Goal: Transaction & Acquisition: Obtain resource

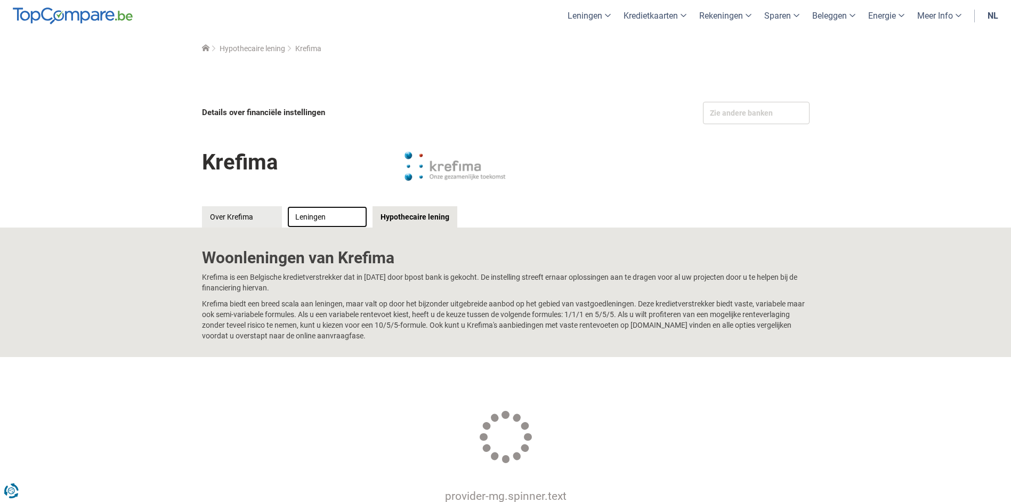
click at [310, 213] on link "Leningen" at bounding box center [327, 216] width 80 height 21
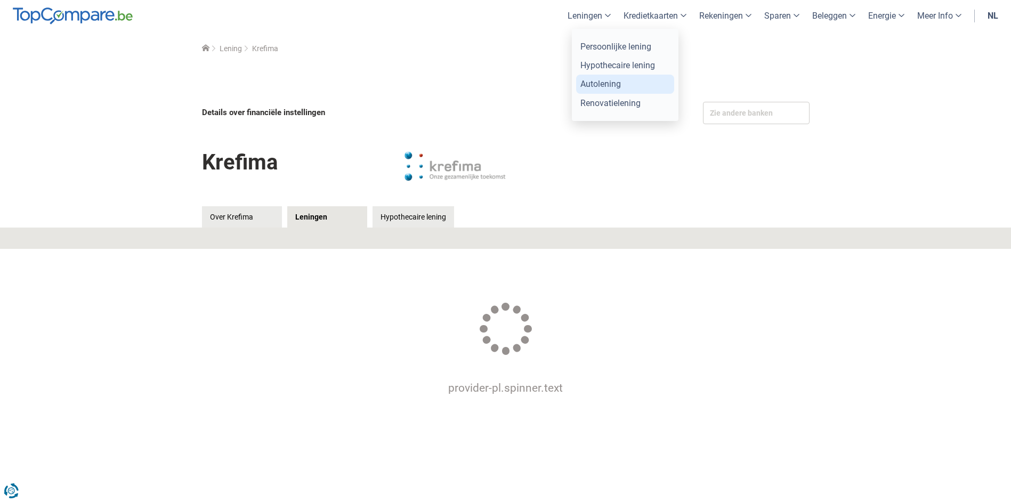
click at [597, 84] on link "Autolening" at bounding box center [625, 84] width 98 height 19
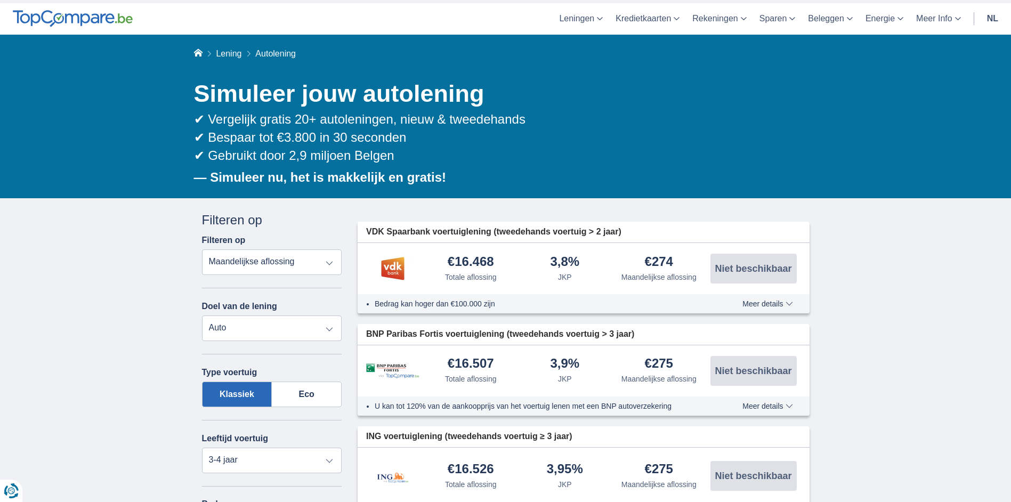
scroll to position [53, 0]
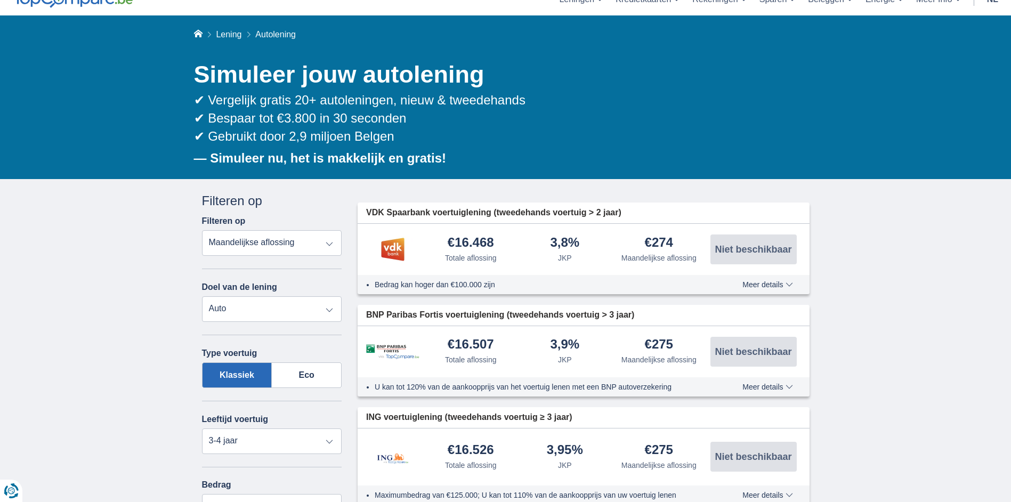
click at [290, 247] on select "Totale aflossing JKP Maandelijkse aflossing" at bounding box center [272, 243] width 140 height 26
click at [202, 230] on select "Totale aflossing JKP Maandelijkse aflossing" at bounding box center [272, 243] width 140 height 26
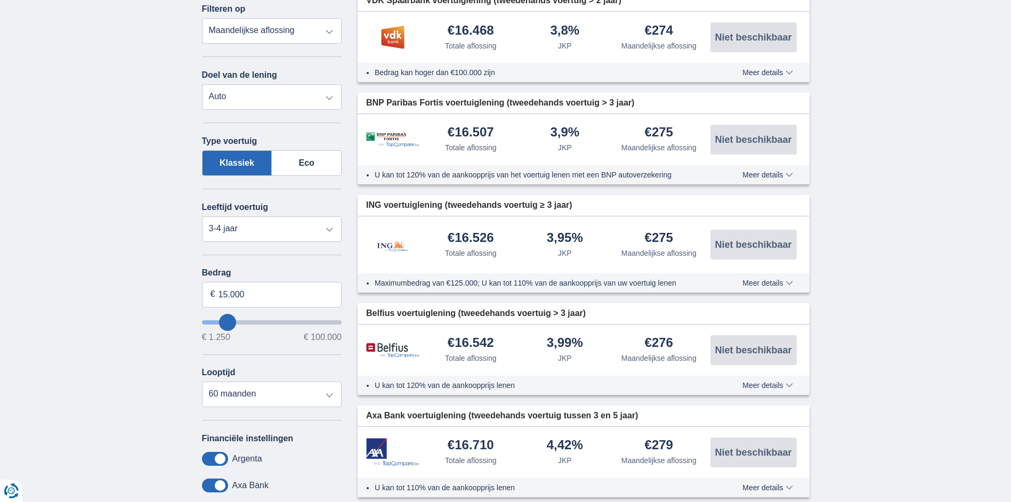
scroll to position [266, 0]
click at [327, 232] on select "Nieuw 0-1 jaar 1-2 jaar 2-3 jaar 3-4 jaar 4-5 jaar 5+ jaar" at bounding box center [272, 228] width 140 height 26
select select "5+"
click at [202, 215] on select "Nieuw 0-1 jaar 1-2 jaar 2-3 jaar 3-4 jaar 4-5 jaar 5+ jaar" at bounding box center [272, 228] width 140 height 26
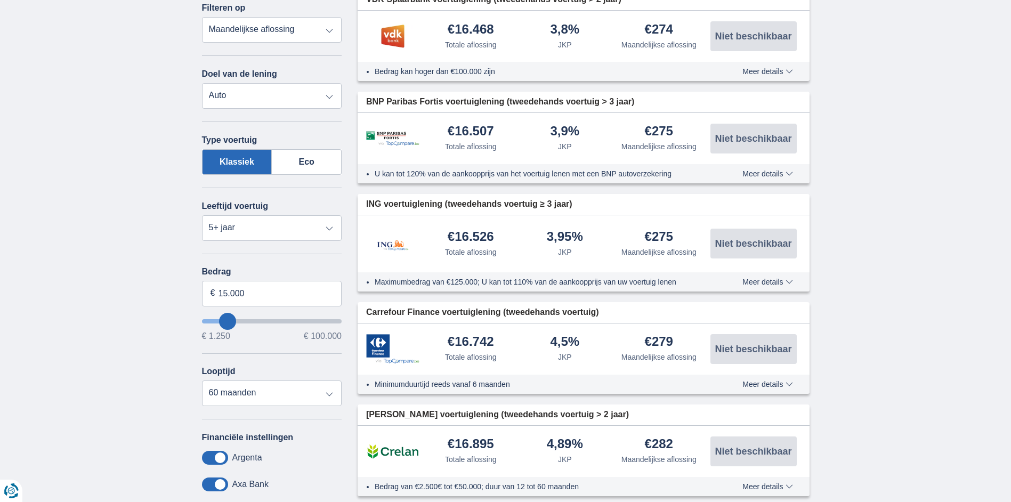
type input "16.250"
type input "16250"
type input "15.250"
type input "14250"
type input "14.250"
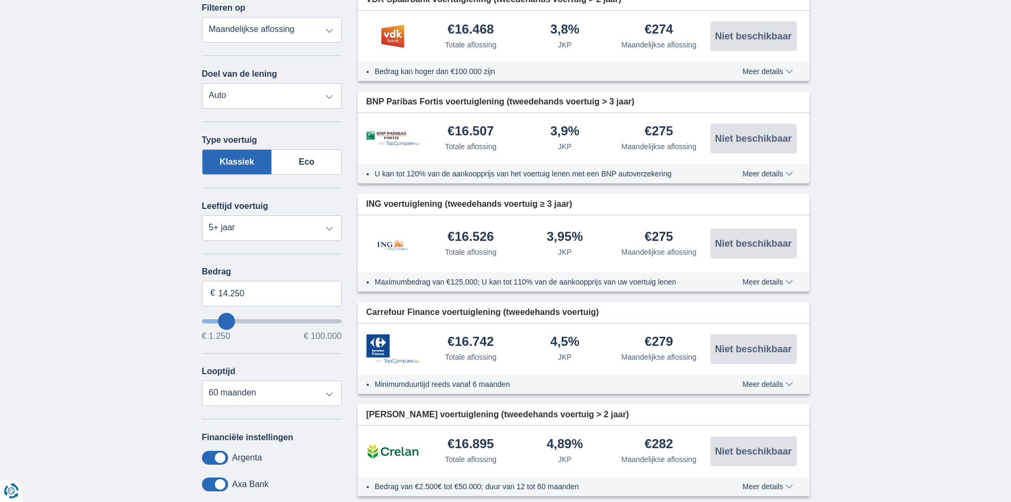
select select "60"
type input "12.250"
type input "12250"
type input "11.250"
type input "10250"
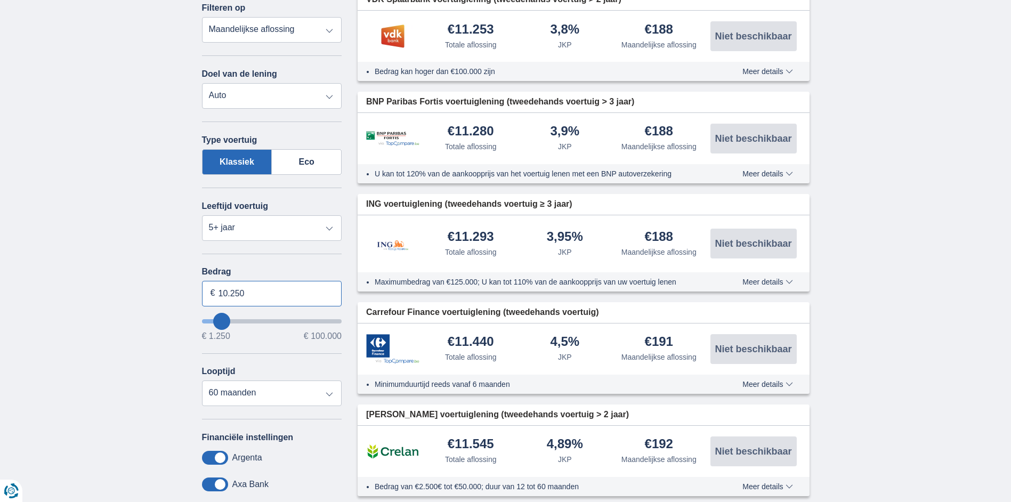
click at [249, 294] on input "10.250" at bounding box center [272, 294] width 140 height 26
type input "1"
type input "51.250"
type input "51250"
click at [273, 319] on input "wantToBorrow" at bounding box center [272, 321] width 140 height 4
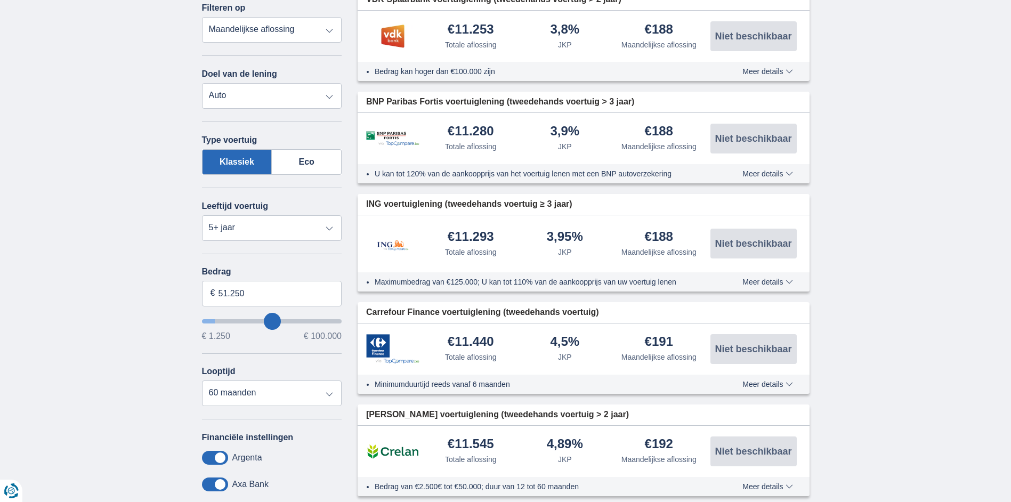
select select "120"
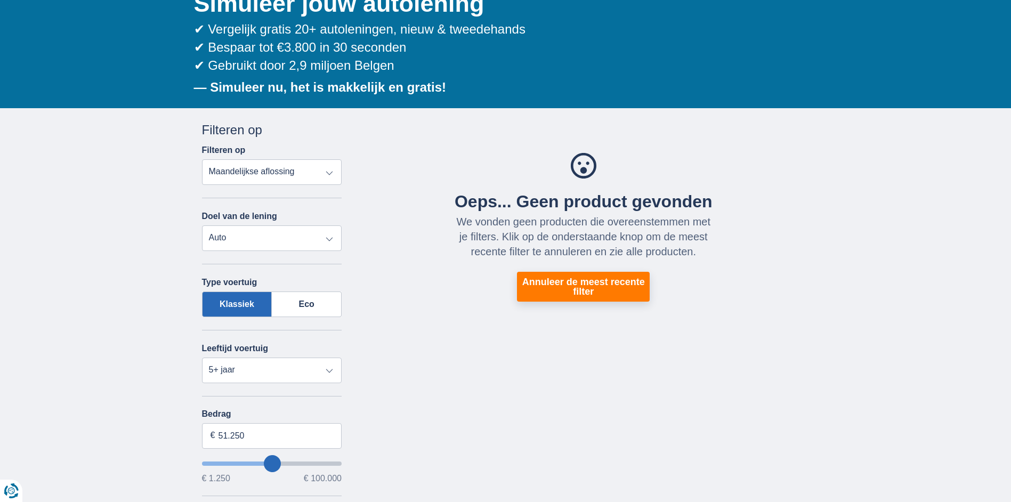
scroll to position [266, 0]
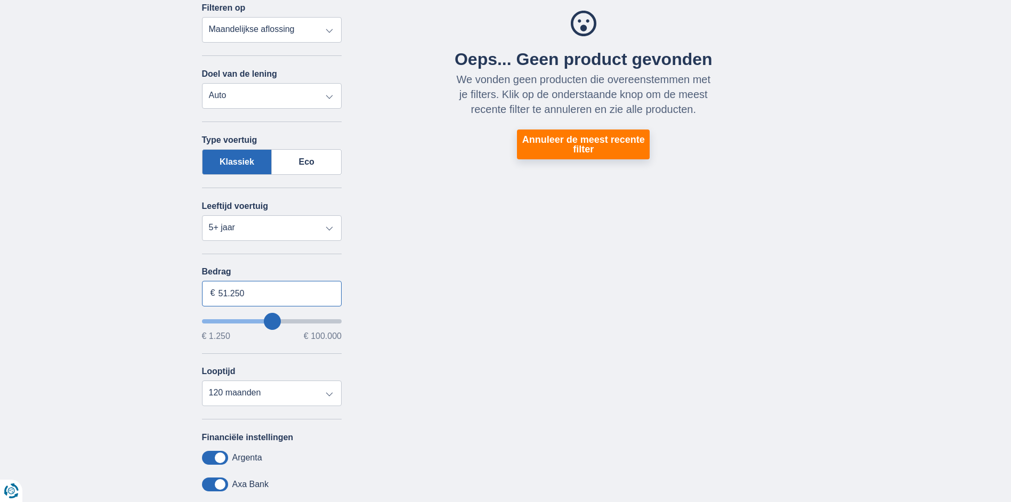
click at [252, 294] on input "51.250" at bounding box center [272, 294] width 140 height 26
type input "9.000"
type input "9250"
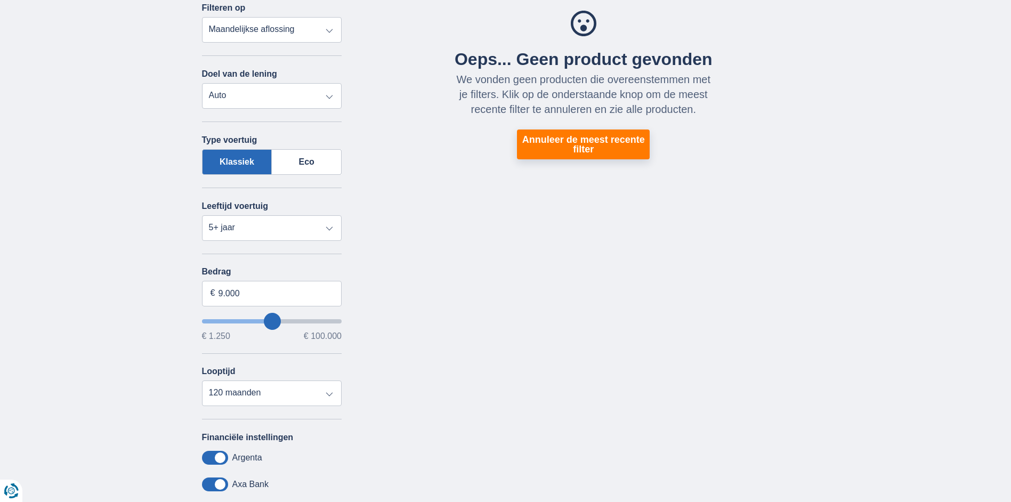
select select "48"
click at [456, 314] on div "Annuleren Filters Filteren op Filteren op Totale aflossing JKP Maandelijkse afl…" at bounding box center [505, 298] width 623 height 639
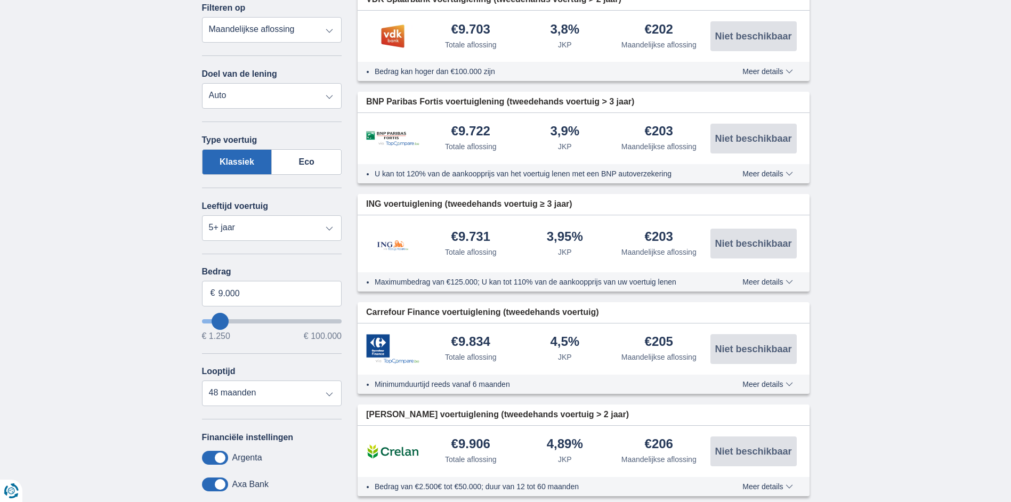
scroll to position [320, 0]
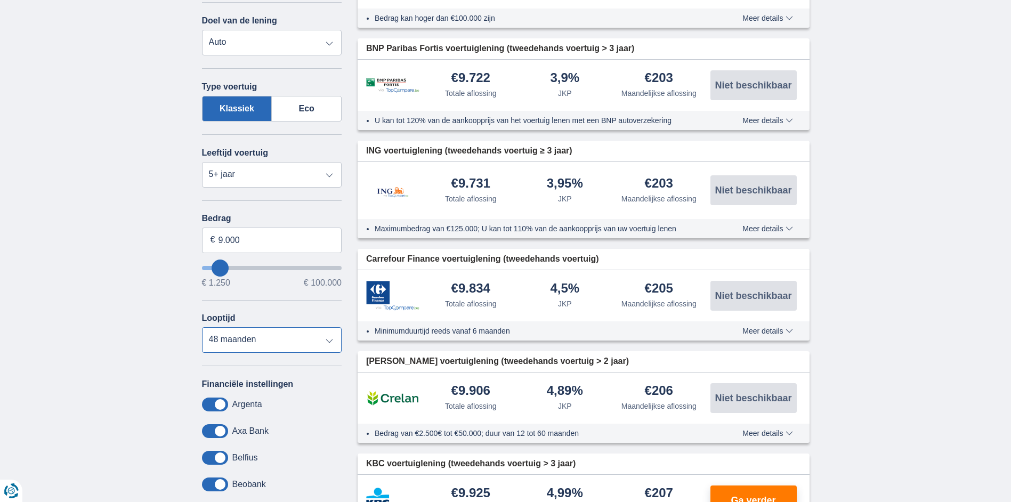
click at [301, 348] on select "12 maanden 18 maanden 24 maanden 30 maanden 36 maanden 42 maanden 48 maanden" at bounding box center [272, 340] width 140 height 26
click at [202, 327] on select "12 maanden 18 maanden 24 maanden 30 maanden 36 maanden 42 maanden 48 maanden" at bounding box center [272, 340] width 140 height 26
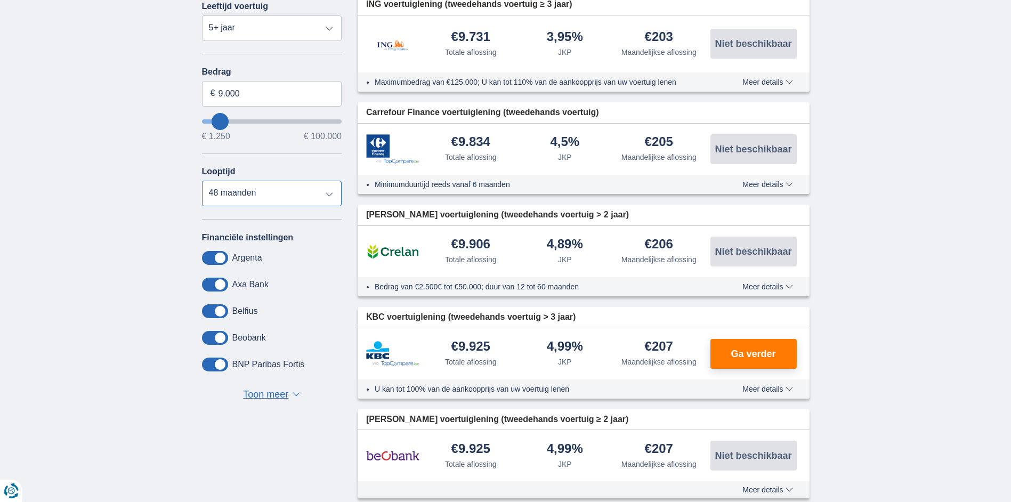
scroll to position [480, 0]
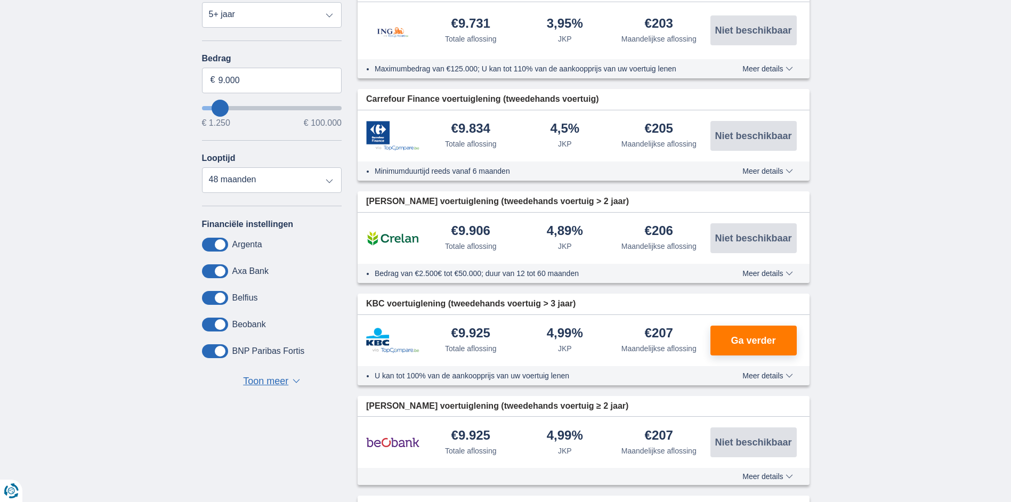
click at [291, 380] on button "Toon meer Toon minder ▼ ▲" at bounding box center [271, 381] width 63 height 15
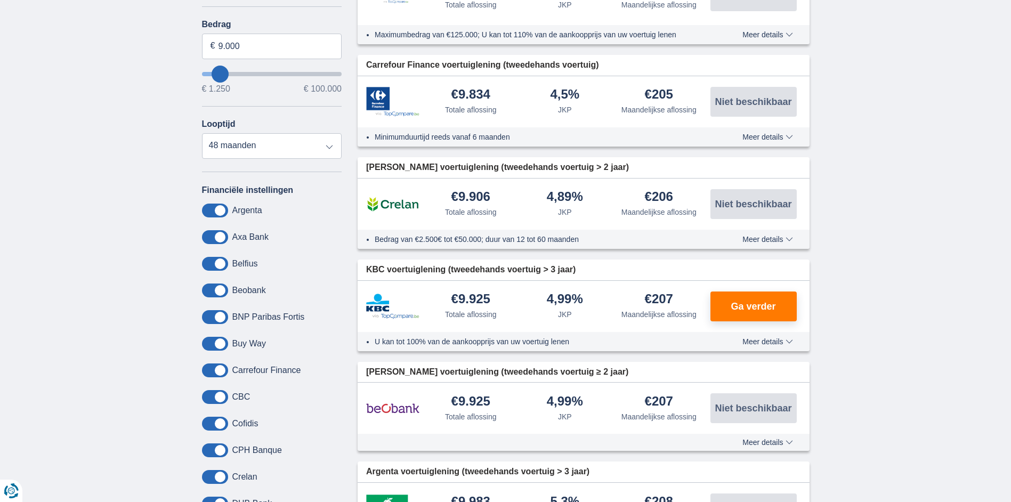
scroll to position [533, 0]
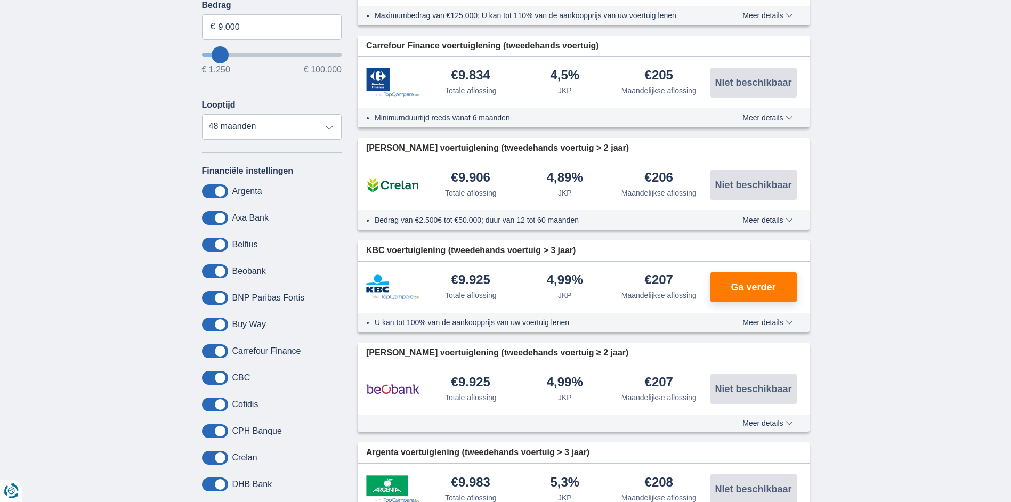
click at [223, 353] on span at bounding box center [215, 351] width 26 height 14
click at [0, 0] on input "checkbox" at bounding box center [0, 0] width 0 height 0
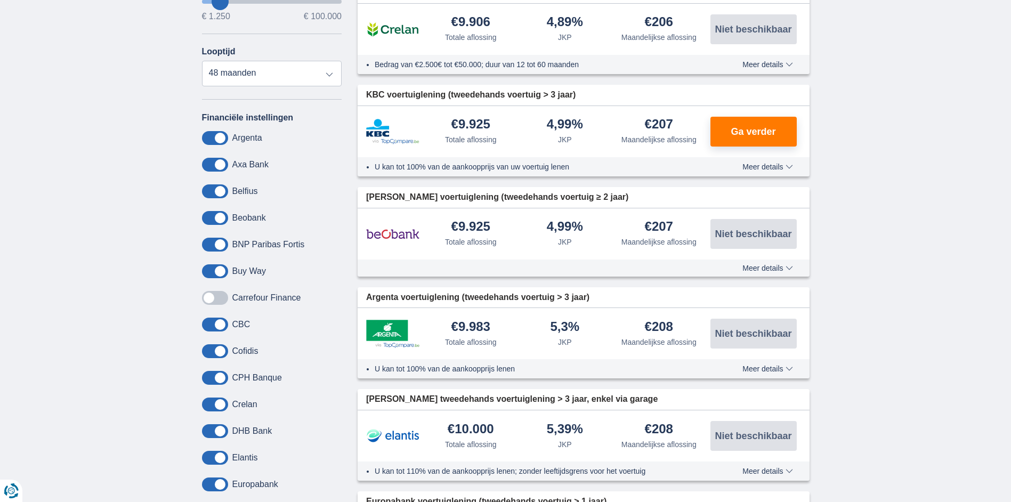
click at [224, 375] on span at bounding box center [215, 378] width 26 height 14
click at [0, 0] on input "checkbox" at bounding box center [0, 0] width 0 height 0
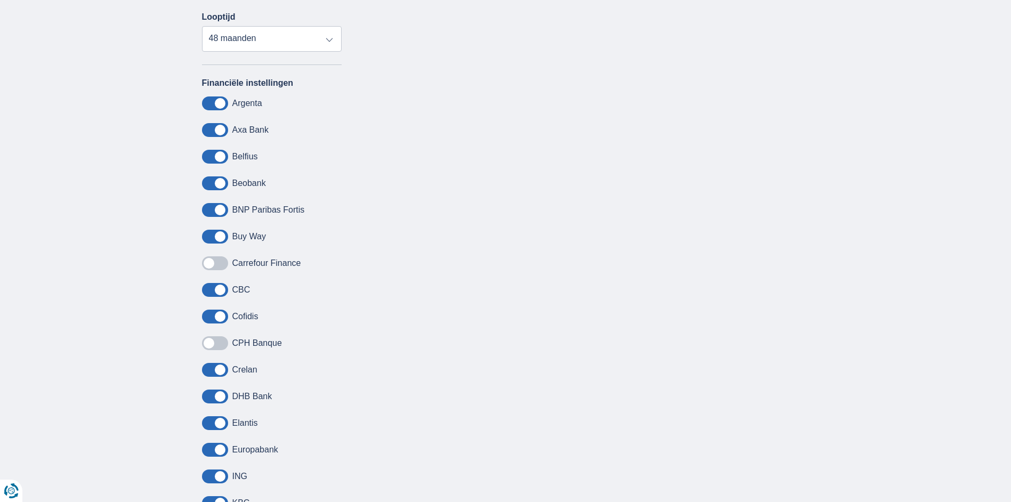
scroll to position [639, 0]
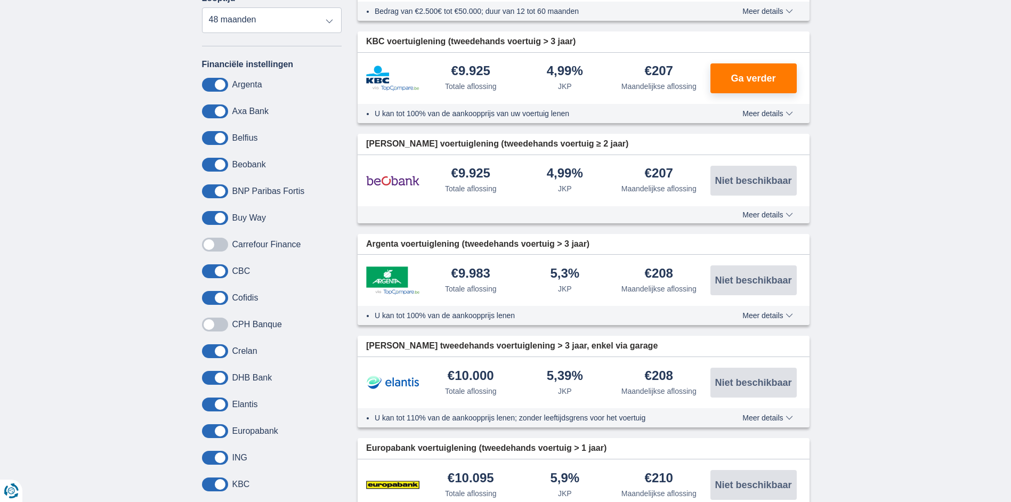
click at [225, 377] on span at bounding box center [215, 378] width 26 height 14
click at [0, 0] on input "checkbox" at bounding box center [0, 0] width 0 height 0
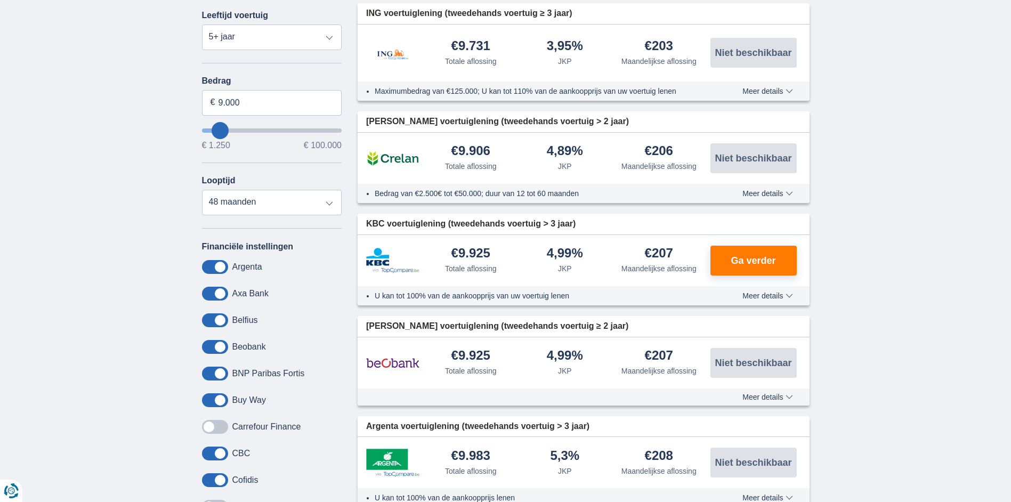
scroll to position [426, 0]
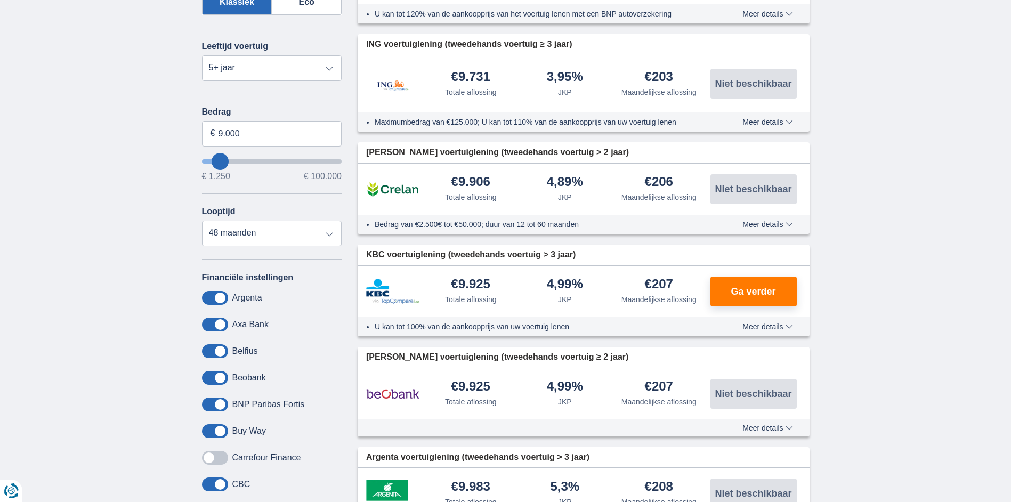
click at [794, 323] on button "Meer details Minder details" at bounding box center [767, 326] width 66 height 9
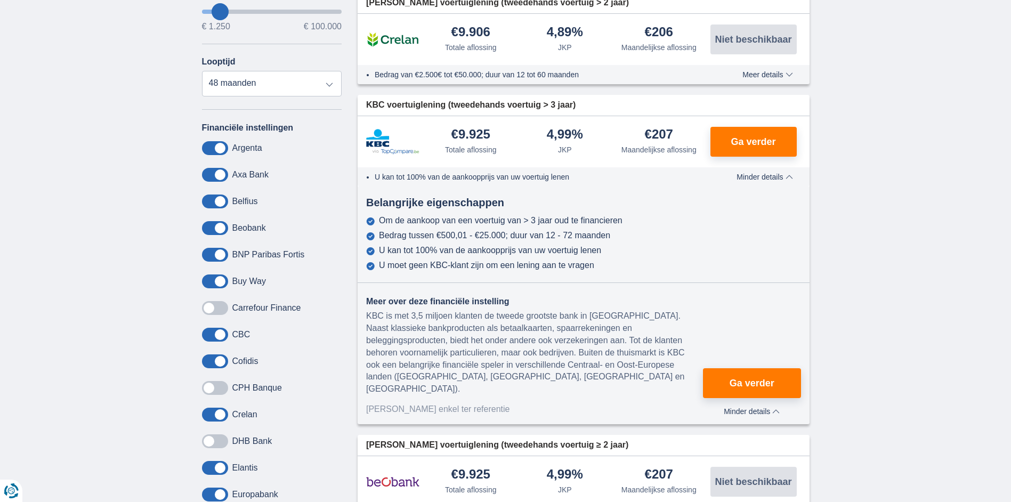
scroll to position [586, 0]
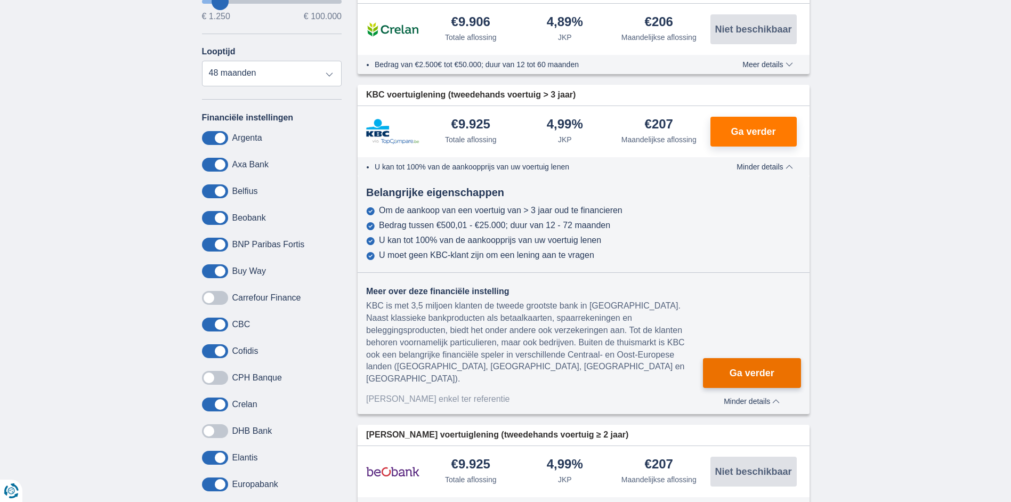
drag, startPoint x: 734, startPoint y: 357, endPoint x: 744, endPoint y: 359, distance: 9.7
click at [734, 368] on span "Ga verder" at bounding box center [751, 373] width 45 height 10
